Goal: Transaction & Acquisition: Purchase product/service

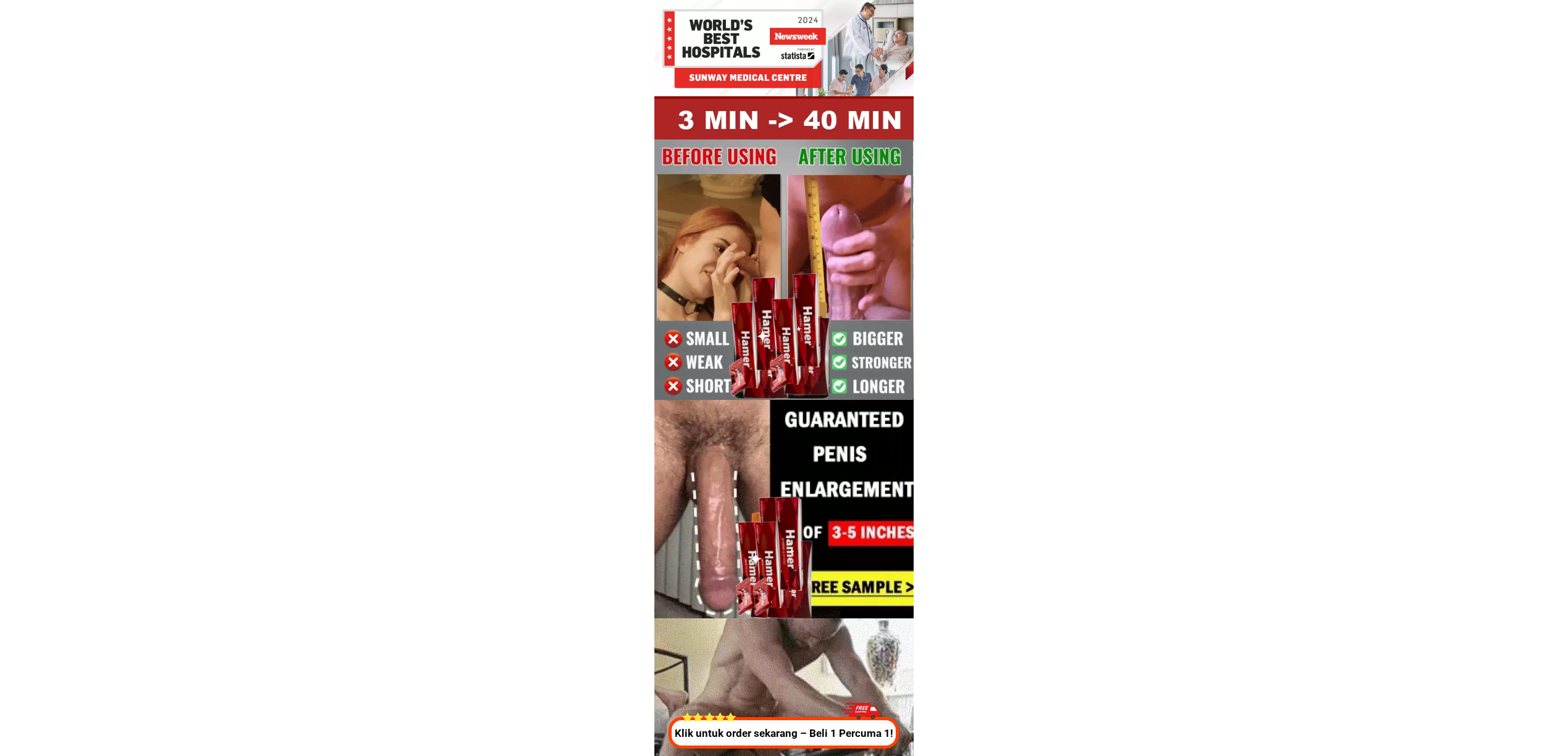
drag, startPoint x: 771, startPoint y: 728, endPoint x: 781, endPoint y: 735, distance: 12.2
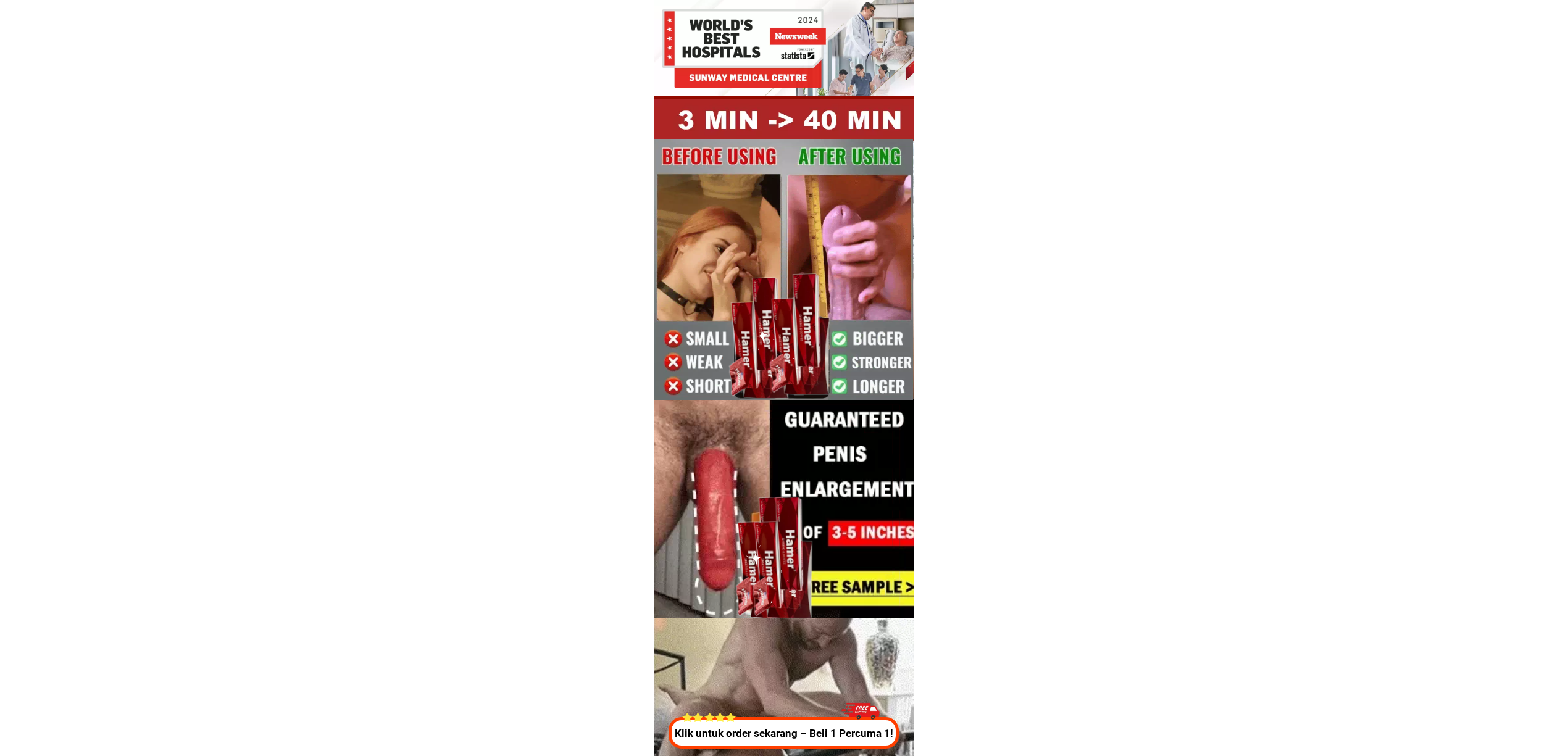
click at [771, 728] on p "Klik untuk order sekarang – Beli 1 Percuma 1!" at bounding box center [784, 734] width 237 height 16
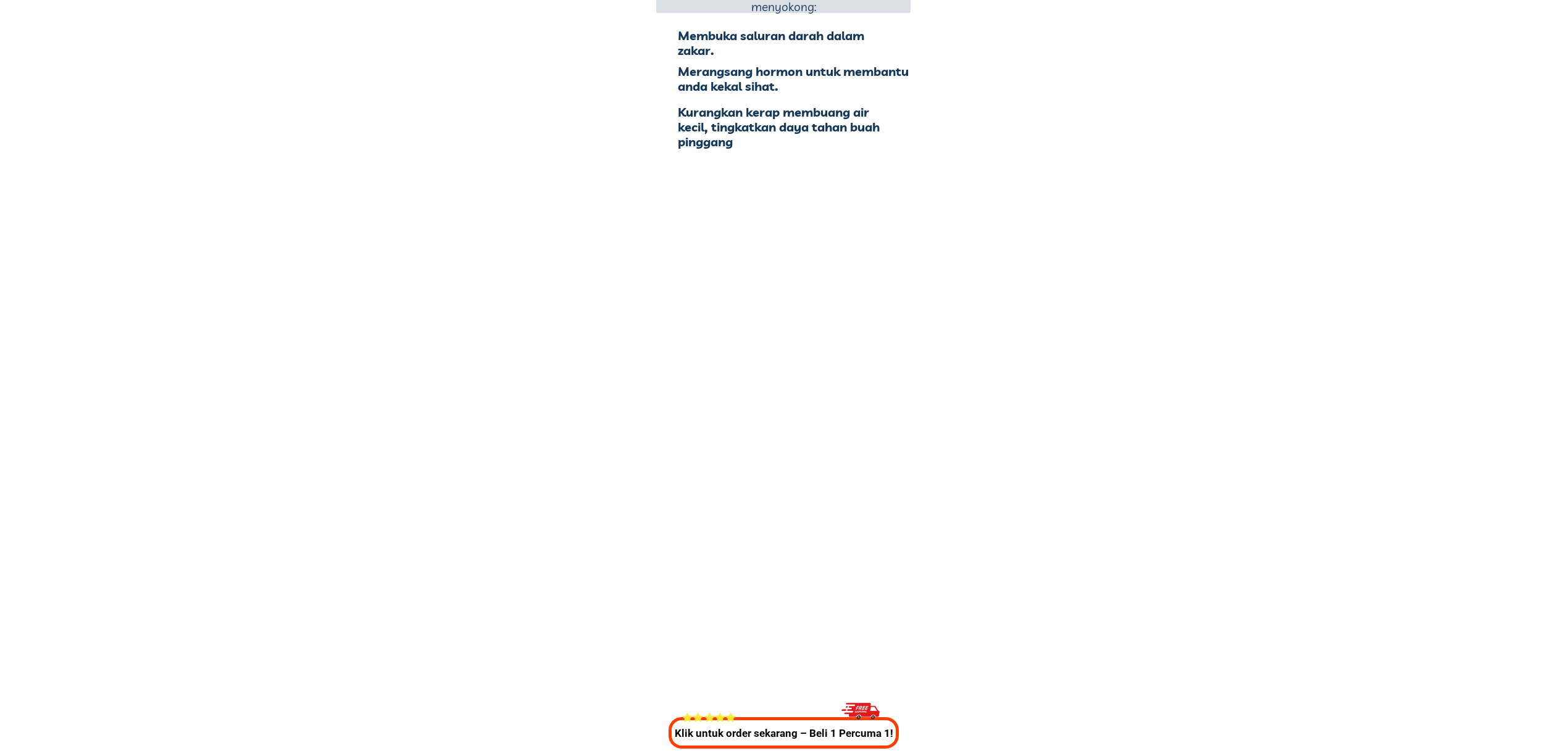
scroll to position [4591, 0]
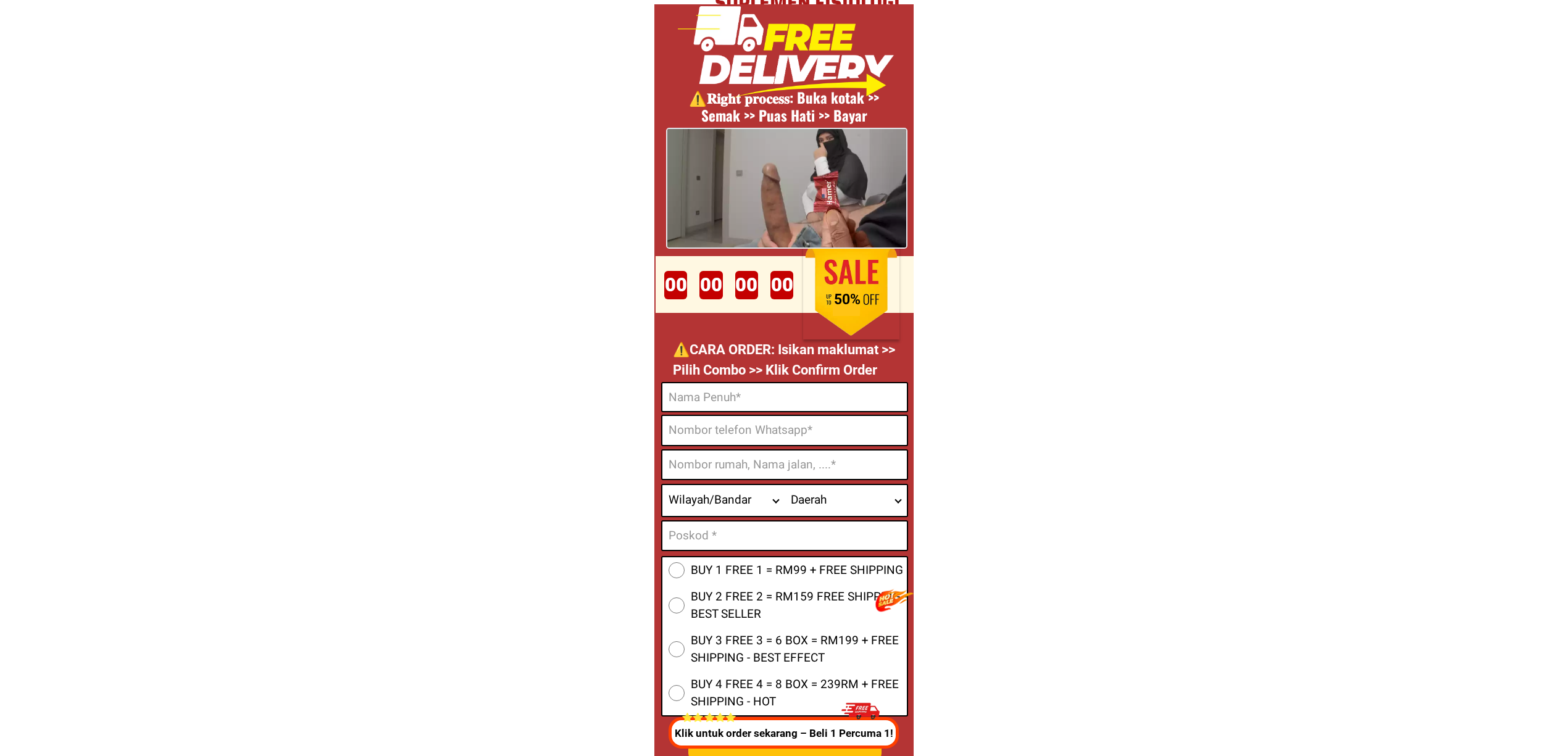
click at [756, 426] on input "Input phone_number" at bounding box center [785, 430] width 244 height 29
paste input "0174246119"
type input "0174246119"
drag, startPoint x: 736, startPoint y: 403, endPoint x: 746, endPoint y: 411, distance: 12.8
click at [736, 403] on input "Input full_name" at bounding box center [785, 397] width 244 height 28
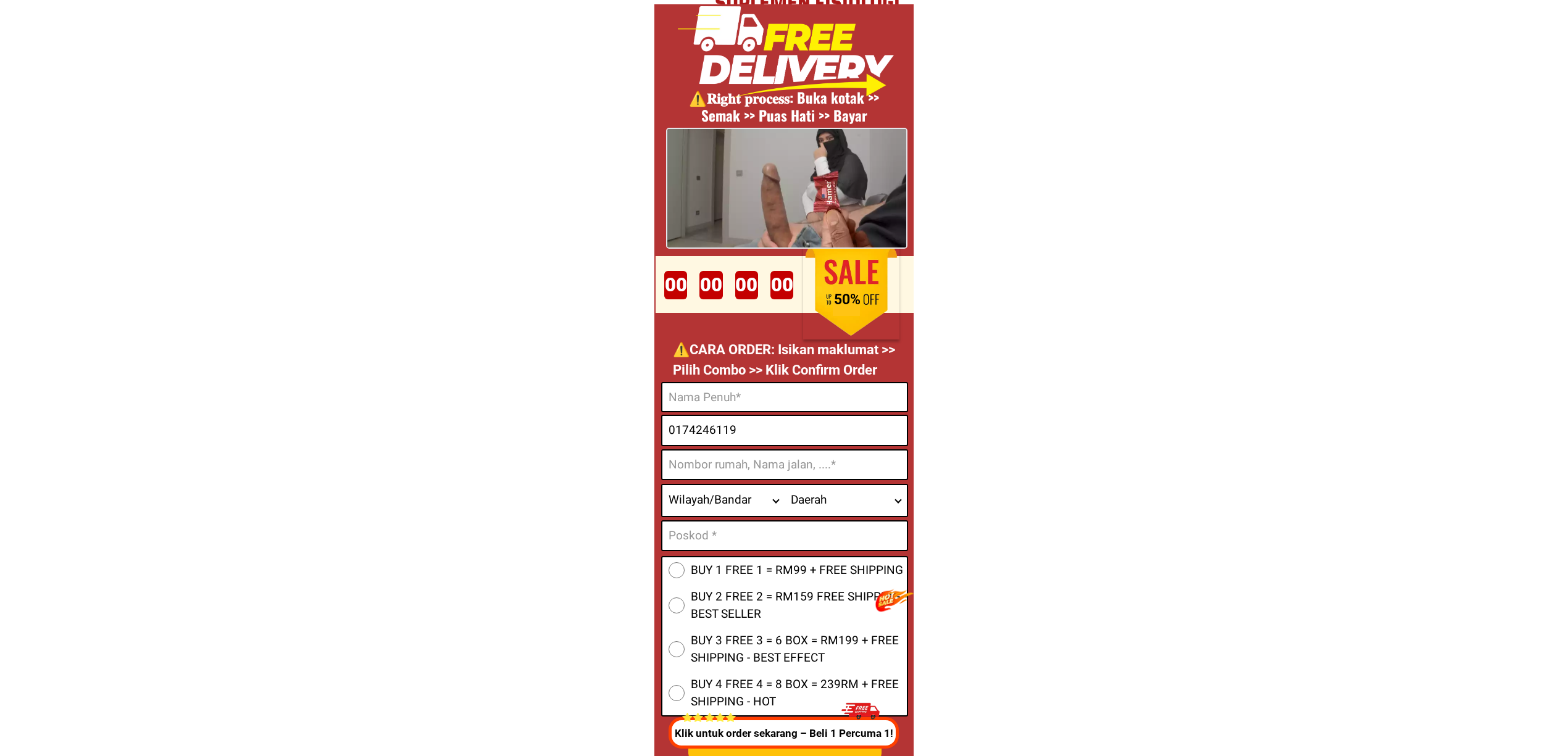
paste input ""mhd [PERSON_NAME].""
type input "mhd [PERSON_NAME]."
click at [756, 457] on input "Input address" at bounding box center [785, 465] width 244 height 28
paste input ""[STREET_ADDRESS] baru [DEMOGRAPHIC_DATA]""
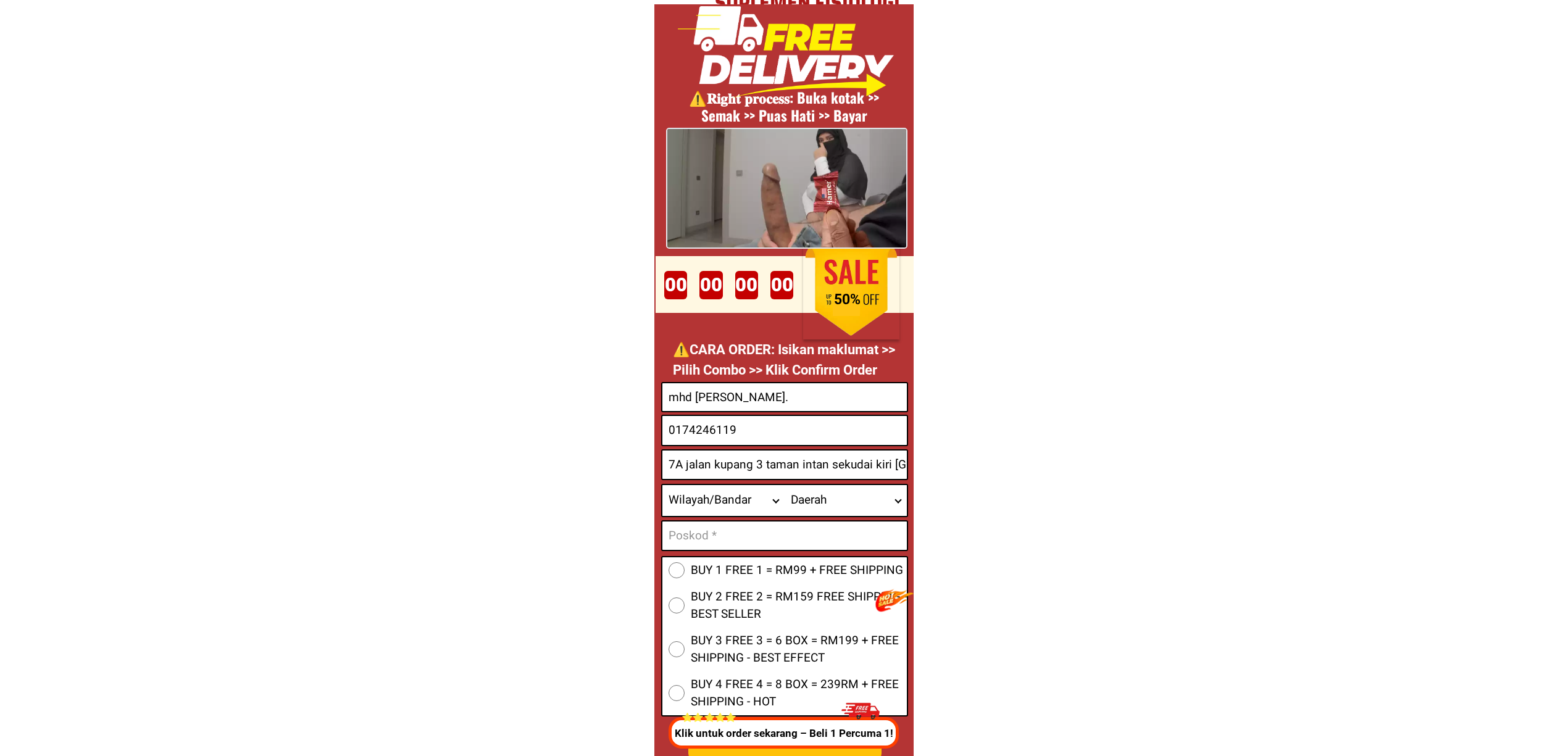
click at [867, 465] on input "7A jalan kupang 3 taman intan sekudai kiri [GEOGRAPHIC_DATA]" at bounding box center [785, 465] width 244 height 28
click at [865, 465] on input "7A jalan kupang 3 taman intan sekudai kiri [GEOGRAPHIC_DATA]" at bounding box center [785, 465] width 244 height 28
click at [877, 468] on input "7A jalan kupang 3 taman intan sekudai kiri [GEOGRAPHIC_DATA]" at bounding box center [785, 465] width 244 height 28
type input "7A jalan kupang 3 taman intan sekudai kiri [GEOGRAPHIC_DATA]"
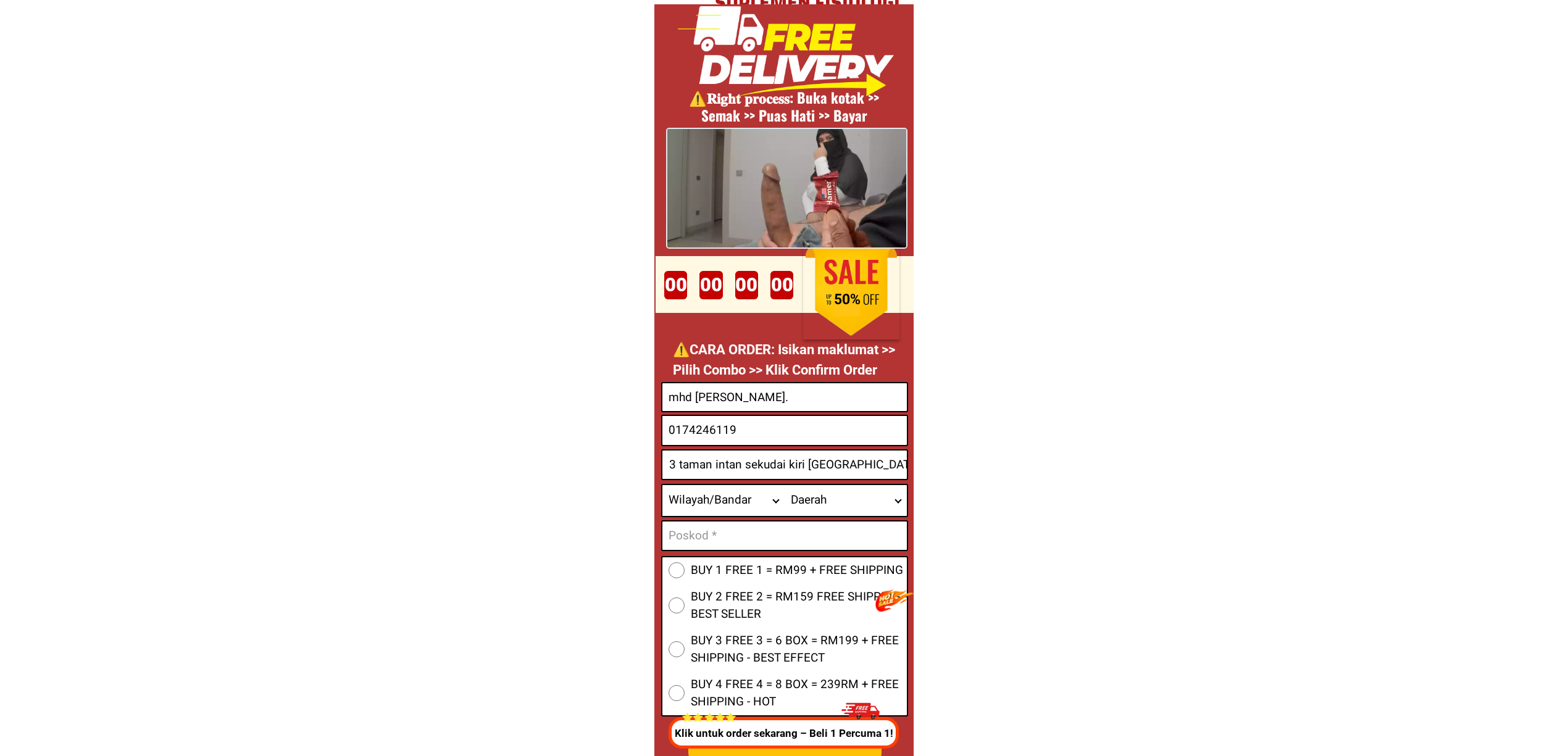
scroll to position [0, 0]
click at [719, 493] on select "Wilayah/[GEOGRAPHIC_DATA] [GEOGRAPHIC_DATA] [GEOGRAPHIC_DATA] [GEOGRAPHIC_DATA]…" at bounding box center [723, 501] width 122 height 31
select select "60_R2939653"
click at [662, 485] on select "Wilayah/[GEOGRAPHIC_DATA] [GEOGRAPHIC_DATA] [GEOGRAPHIC_DATA] [GEOGRAPHIC_DATA]…" at bounding box center [723, 501] width 122 height 31
click at [826, 467] on input "7A jalan kupang 3 taman intan sekudai kiri [GEOGRAPHIC_DATA]" at bounding box center [785, 465] width 244 height 28
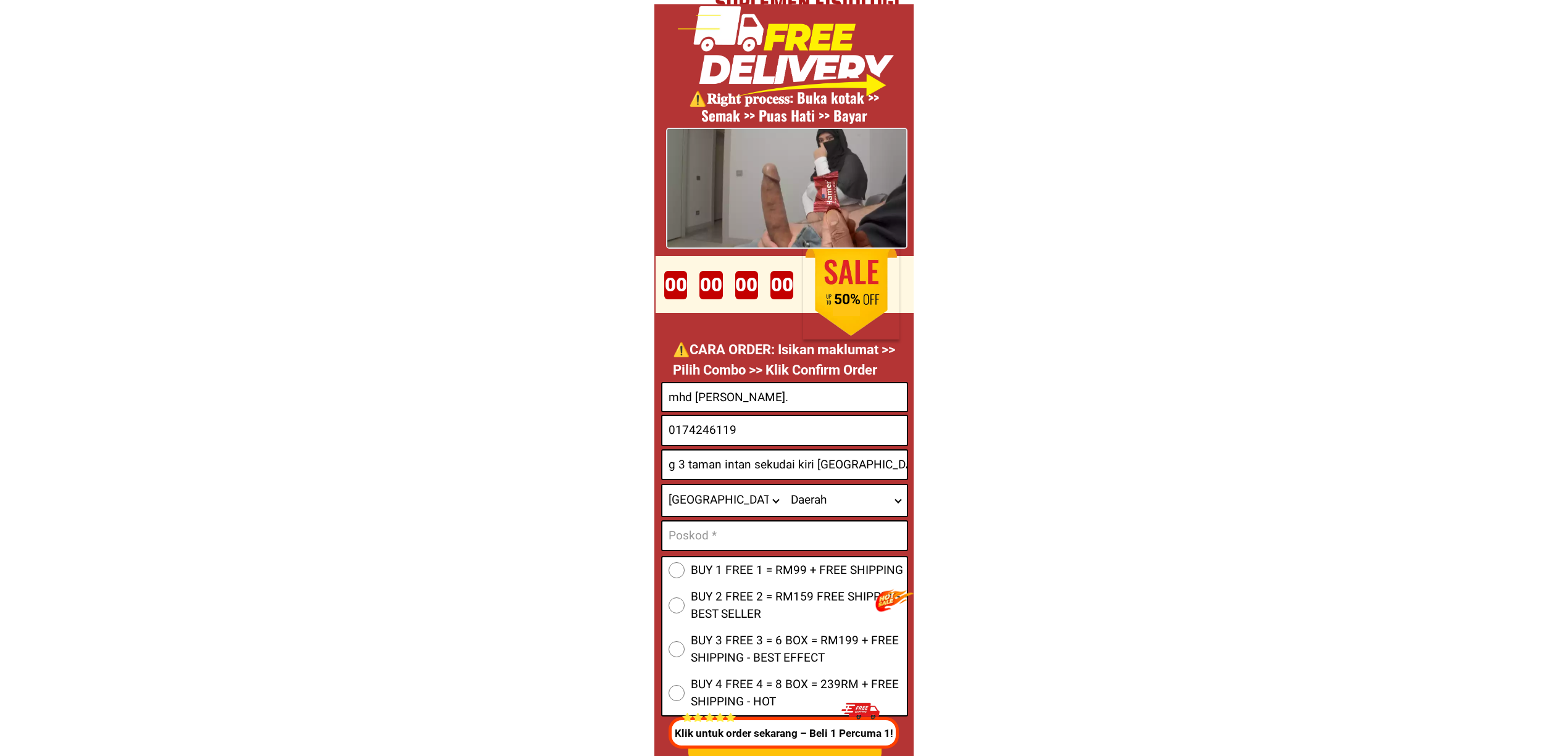
scroll to position [0, 92]
click at [845, 499] on select "Daerah Ayer Baloi Ayer [GEOGRAPHIC_DATA] [GEOGRAPHIC_DATA] 2 [GEOGRAPHIC_DATA] …" at bounding box center [845, 501] width 122 height 31
click at [863, 479] on input "7A jalan kupang 3 taman intan sekudai kiri [GEOGRAPHIC_DATA]" at bounding box center [785, 465] width 244 height 28
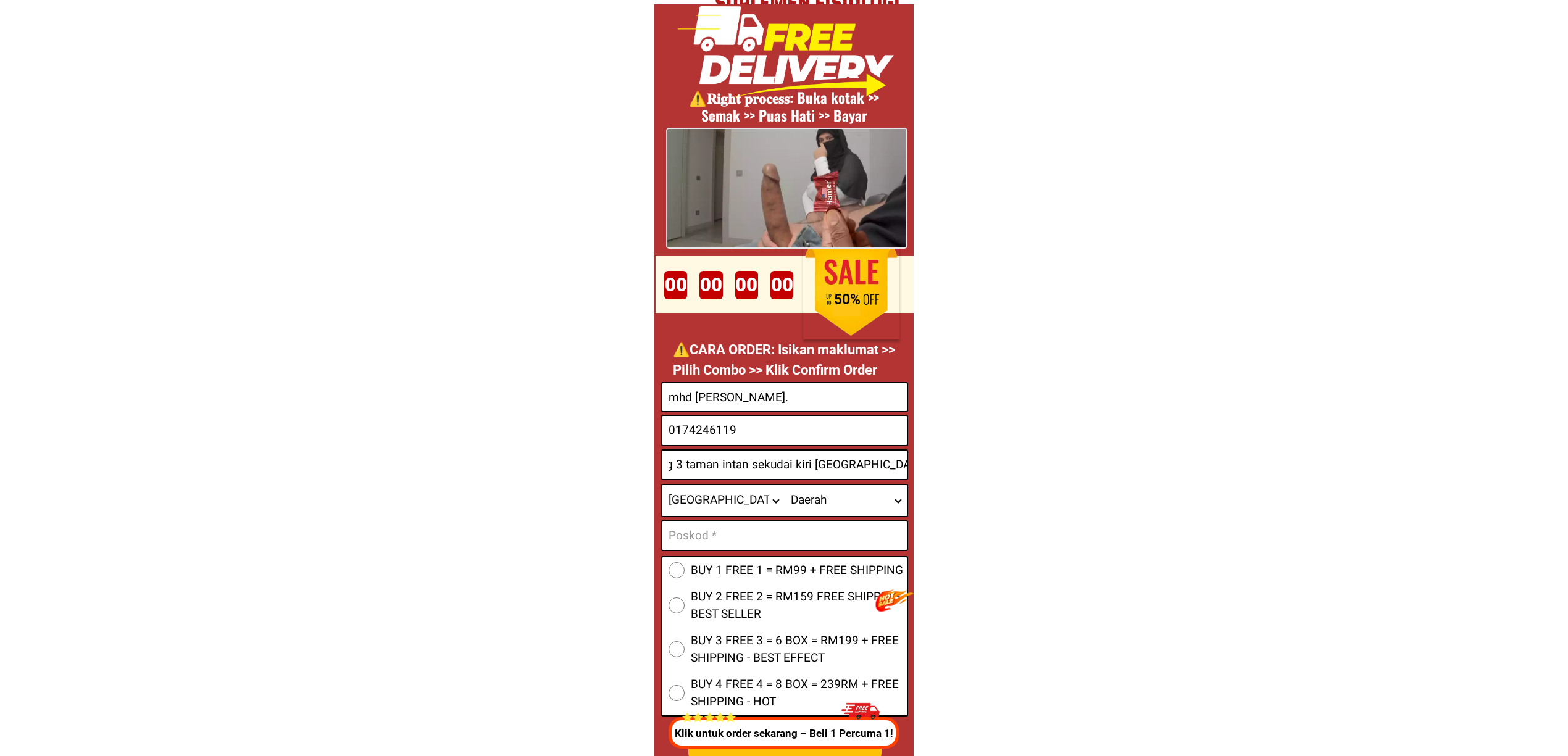
scroll to position [0, 92]
click at [831, 506] on select "Daerah Ayer Baloi Ayer [GEOGRAPHIC_DATA] [GEOGRAPHIC_DATA] 2 [GEOGRAPHIC_DATA] …" at bounding box center [845, 501] width 122 height 31
select select "60_R80199532"
click at [828, 485] on select "Daerah Ayer Baloi Ayer [GEOGRAPHIC_DATA] [GEOGRAPHIC_DATA] 2 [GEOGRAPHIC_DATA] …" at bounding box center [845, 501] width 122 height 31
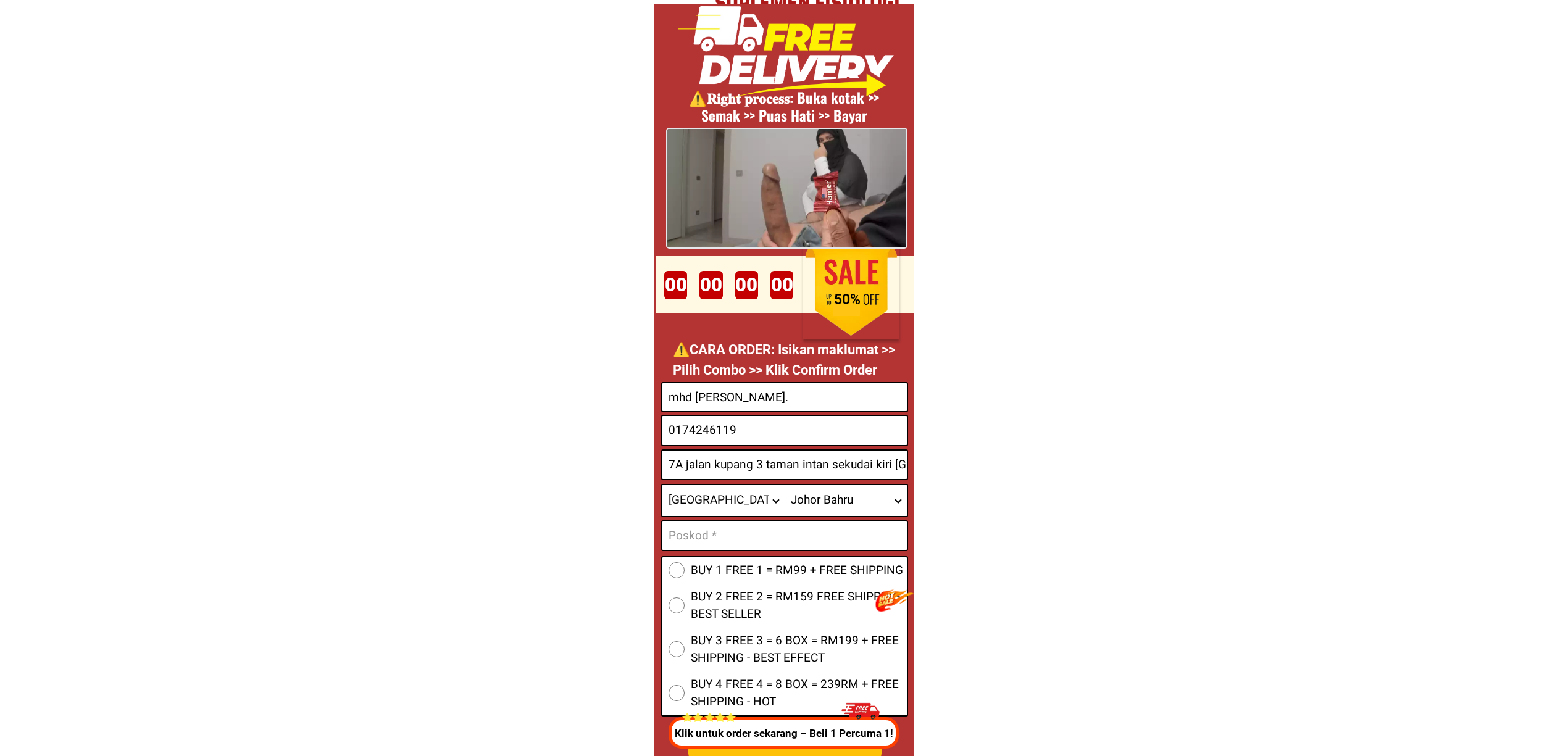
click at [752, 470] on input "7A jalan kupang 3 taman intan sekudai kiri [GEOGRAPHIC_DATA]" at bounding box center [785, 465] width 244 height 28
click at [741, 519] on form "BUY 1 FREE 1 = RM99 + FREE SHIPPING BUY 2 FREE 2 = RM159 FREE SHIPPING - BEST S…" at bounding box center [785, 594] width 247 height 424
click at [744, 522] on input "Input text_input_1" at bounding box center [785, 536] width 244 height 28
paste input "81200"
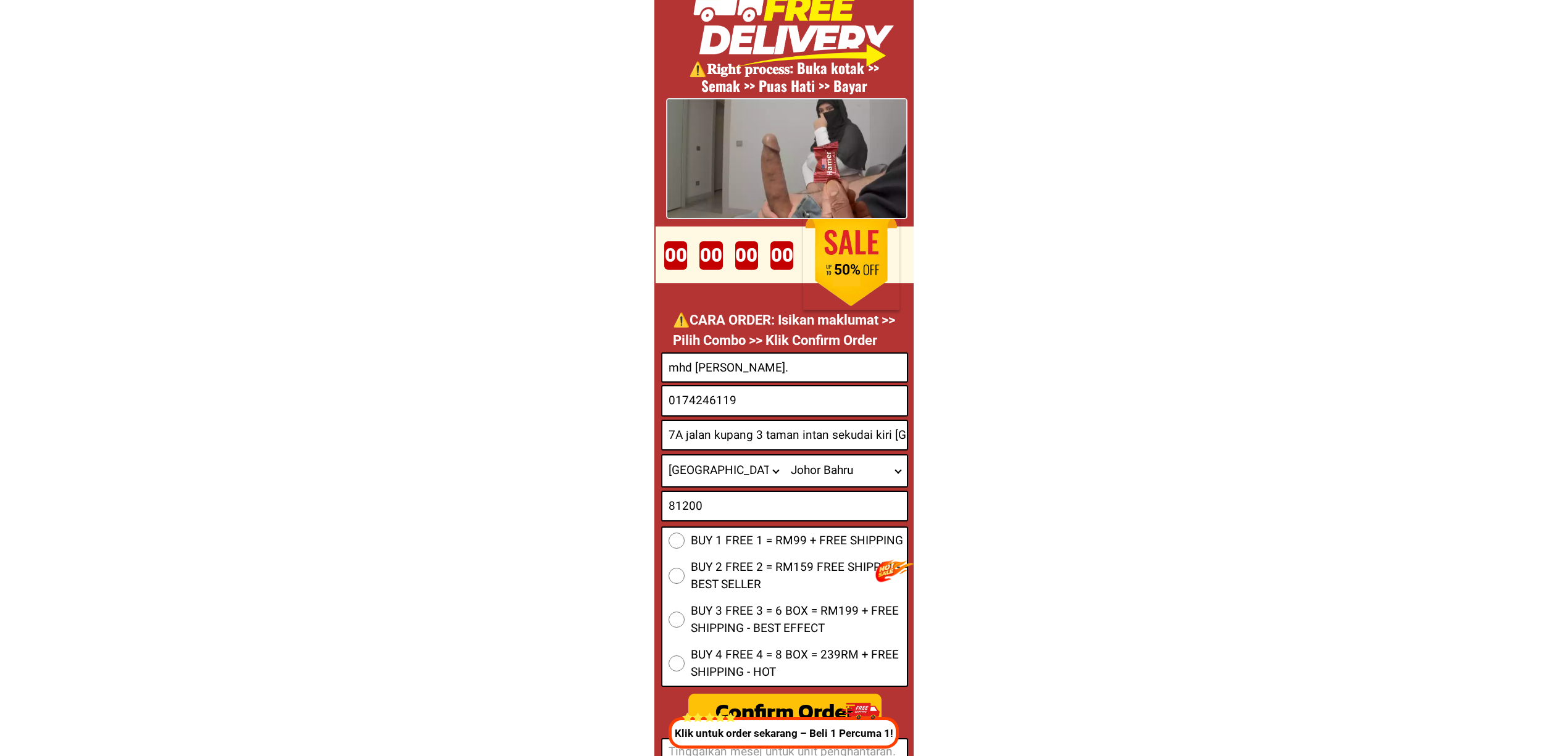
scroll to position [4673, 0]
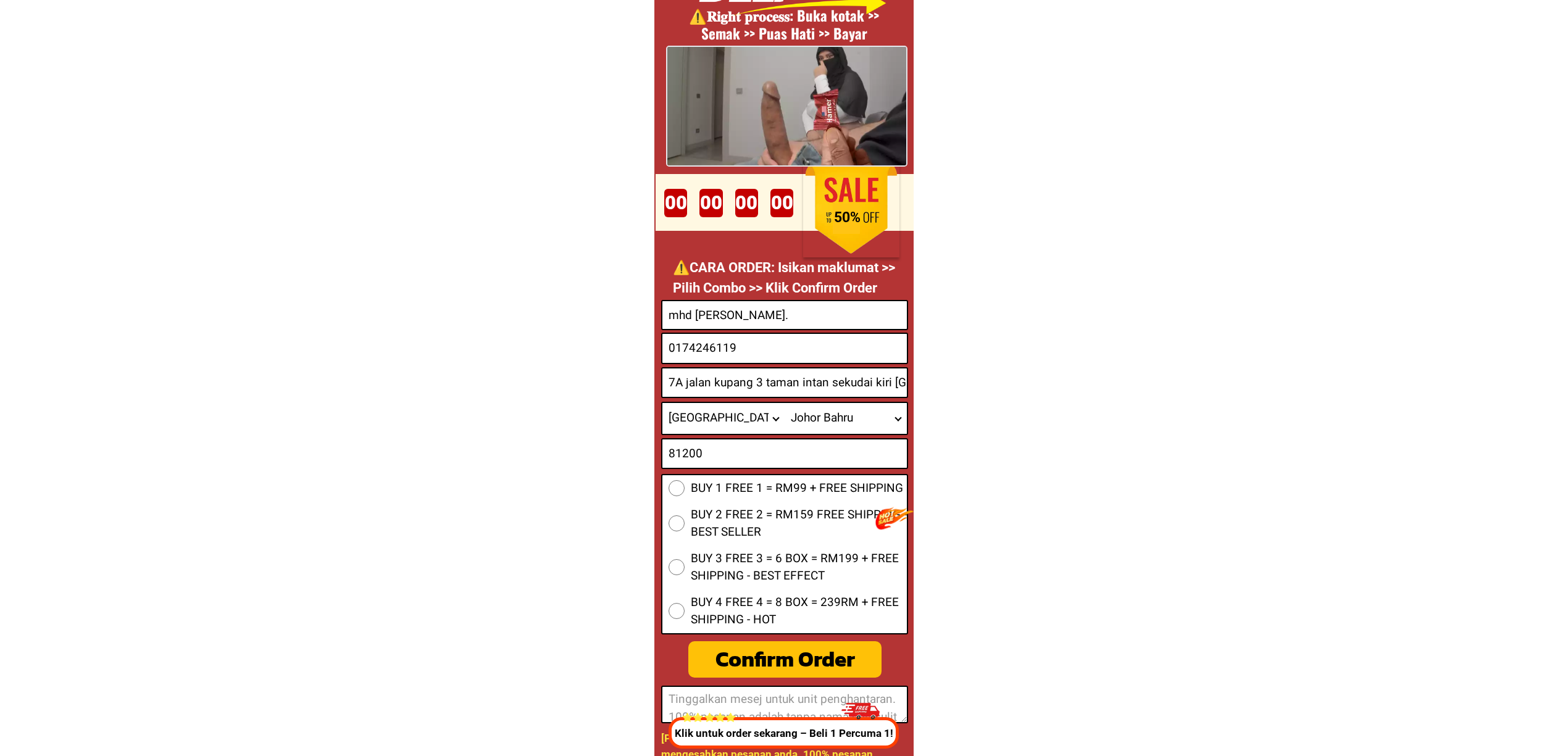
type input "81200"
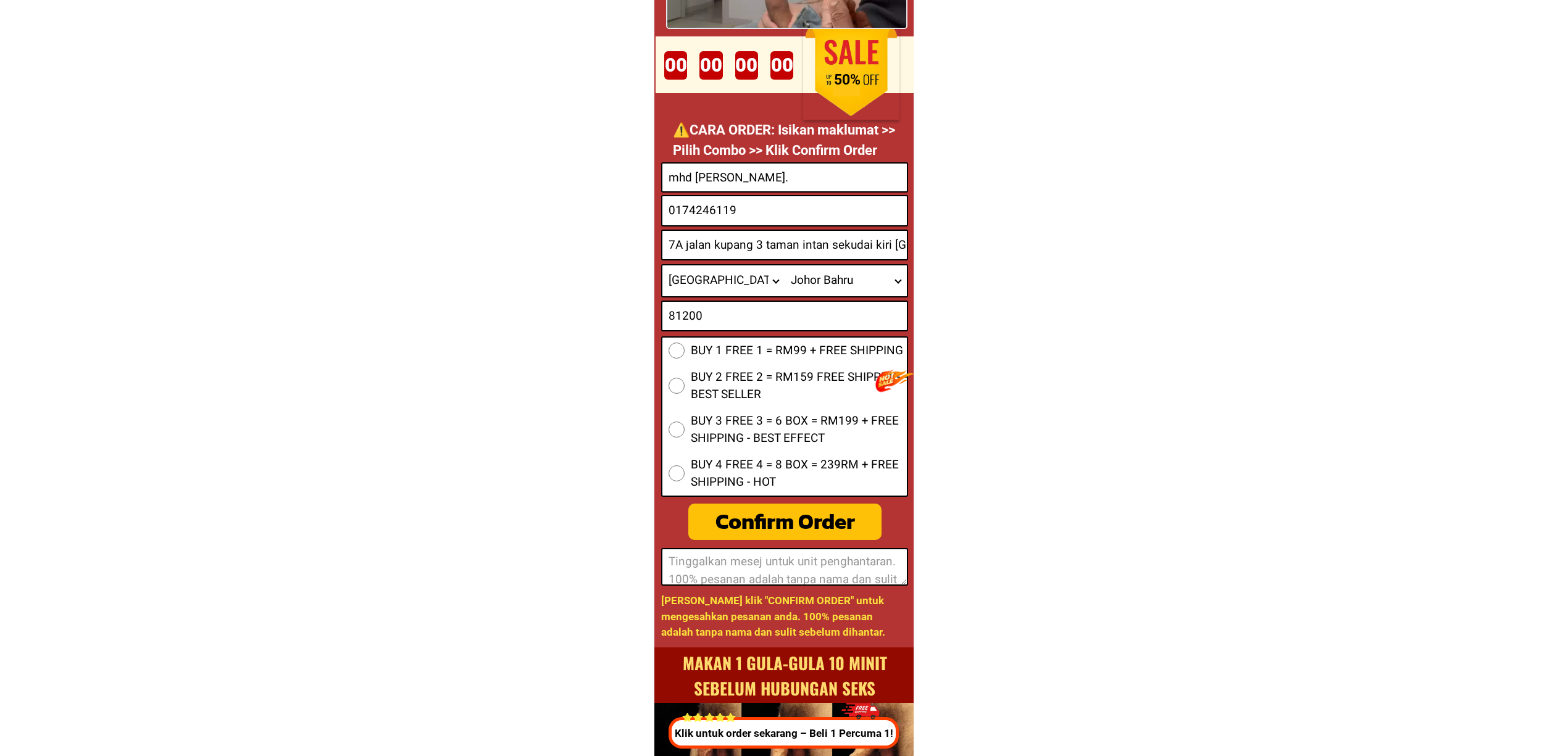
scroll to position [4838, 0]
